Goal: Find specific page/section: Find specific page/section

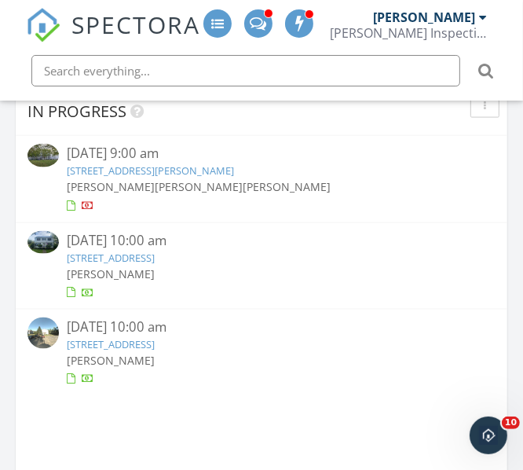
scroll to position [1071, 0]
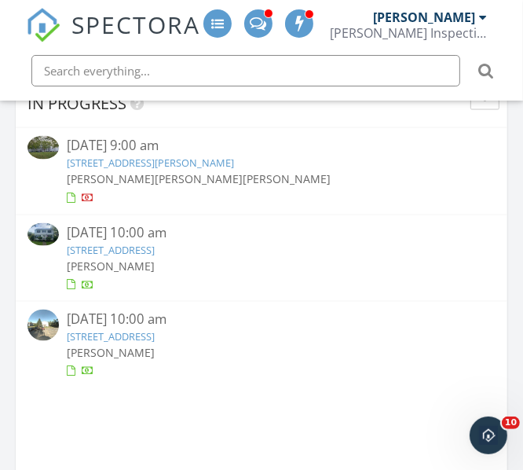
click at [141, 248] on link "35 Princeton St, Manchester, CT 06042" at bounding box center [111, 250] width 88 height 14
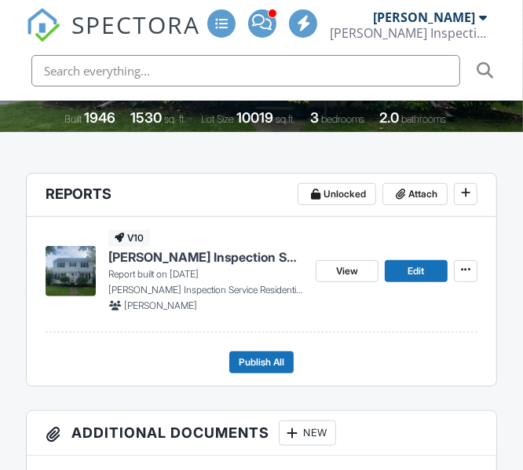
scroll to position [357, 0]
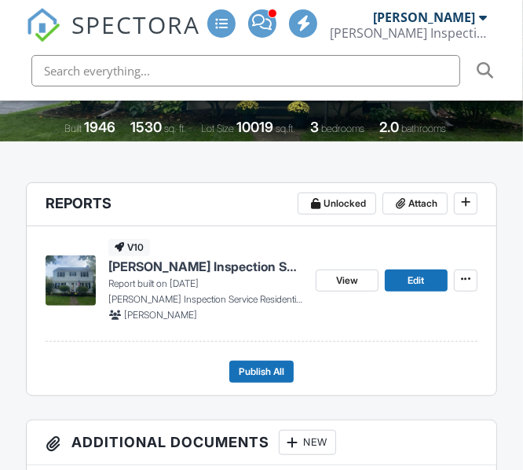
click at [202, 262] on span "[PERSON_NAME] Inspection Service Residential Report" at bounding box center [205, 266] width 194 height 17
